Goal: Task Accomplishment & Management: Manage account settings

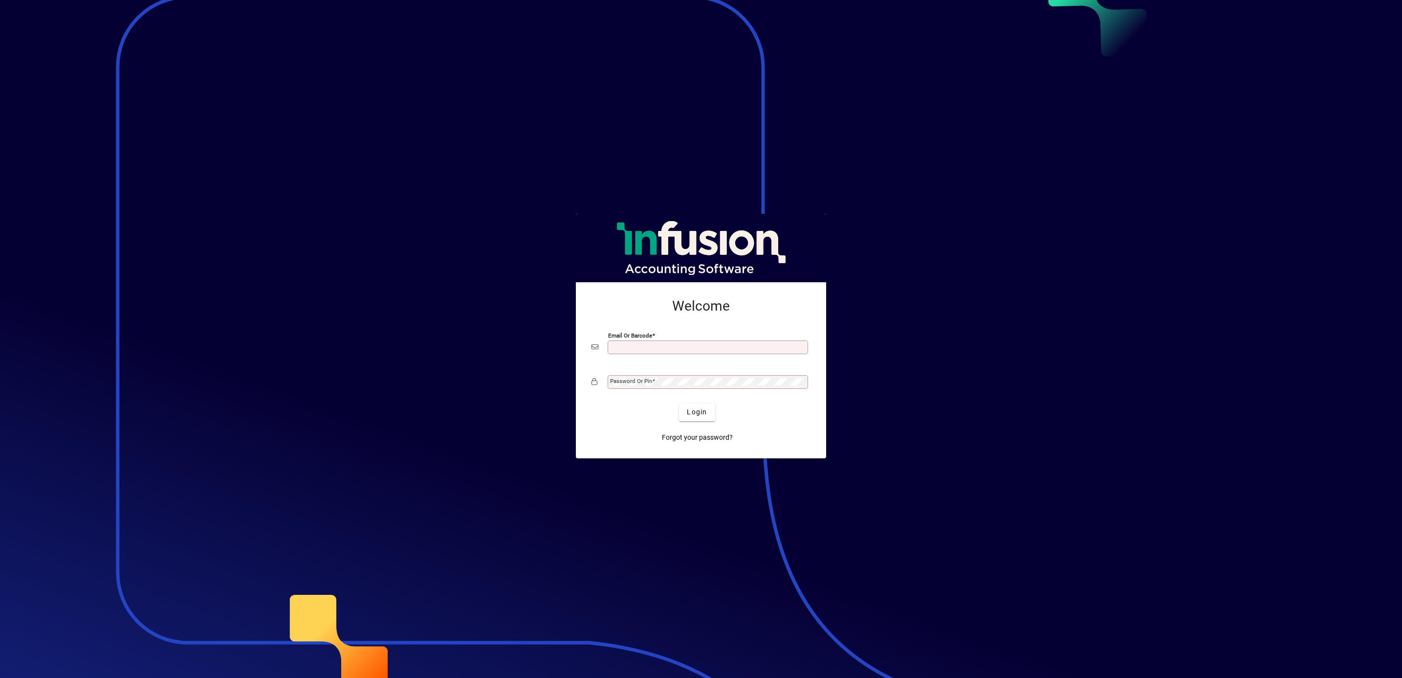
type input "**********"
click at [690, 414] on span "Login" at bounding box center [697, 412] width 20 height 10
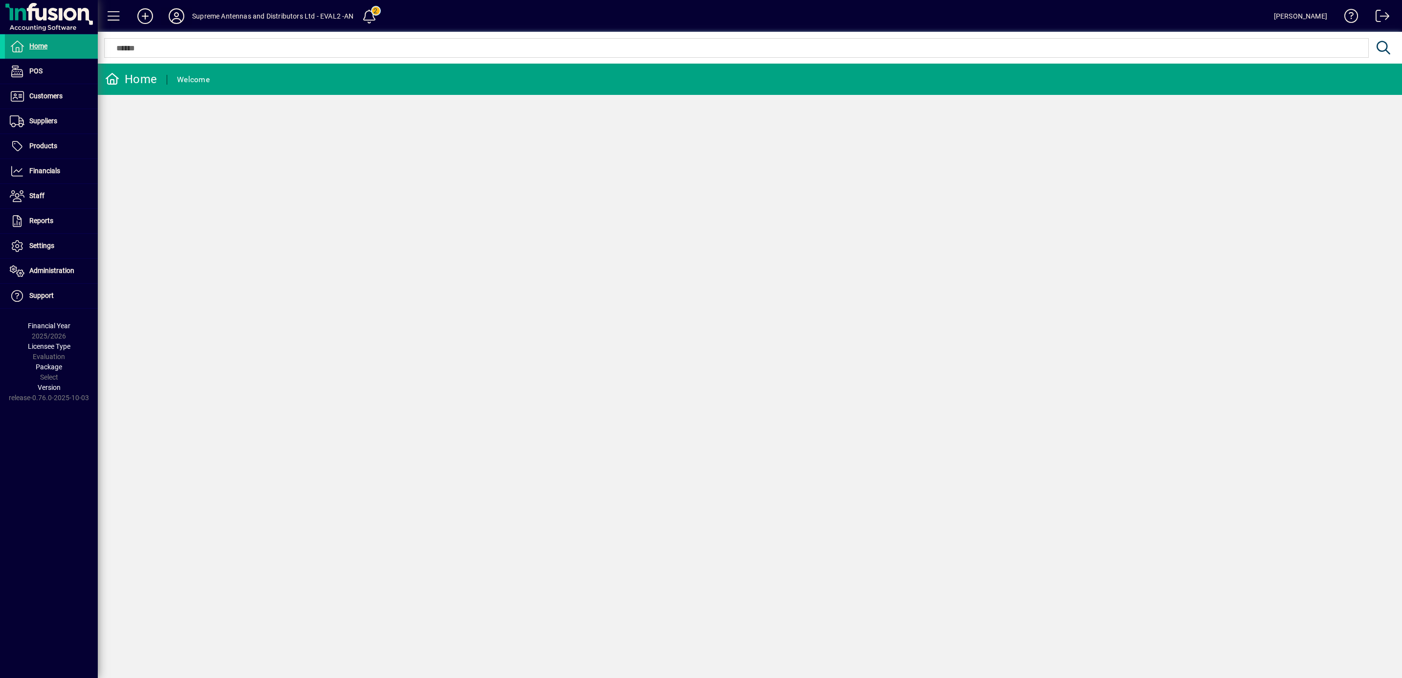
click at [171, 15] on icon at bounding box center [177, 16] width 20 height 16
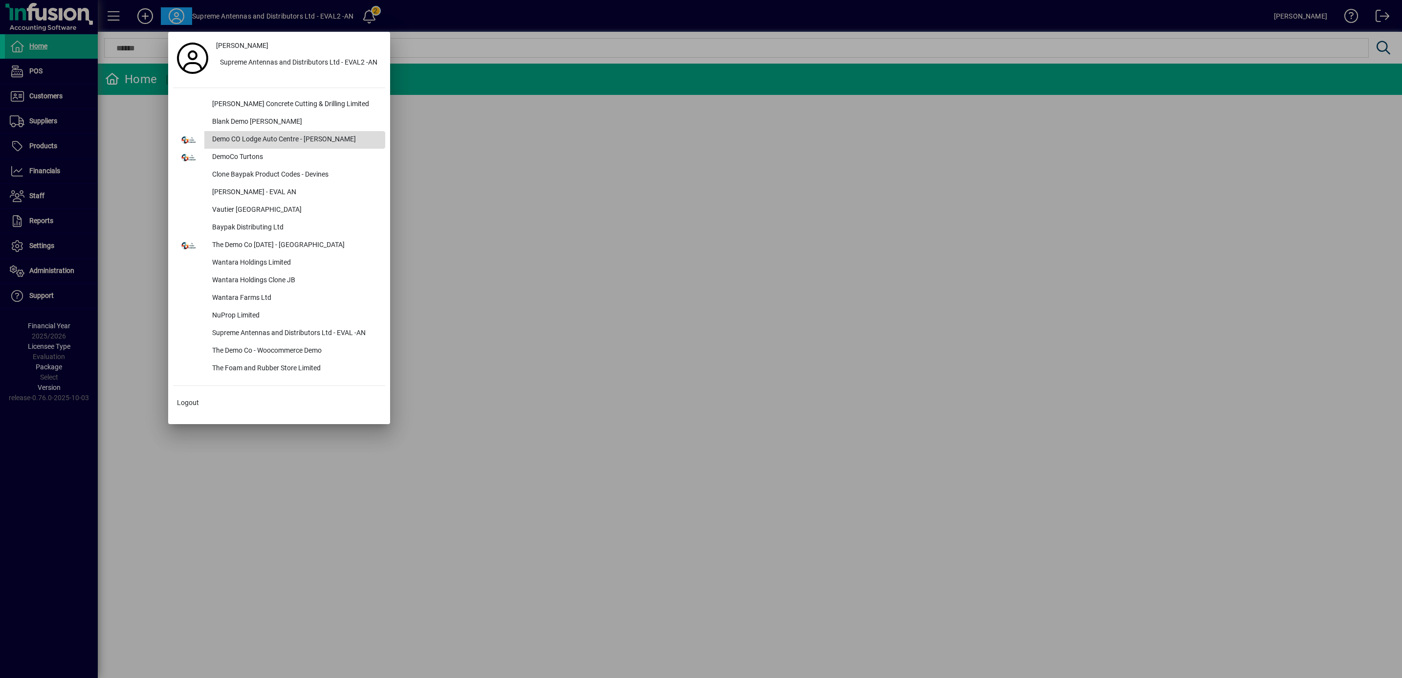
click at [287, 137] on div "Demo CO Lodge Auto Centre - Chris Devine" at bounding box center [294, 140] width 181 height 18
